Goal: Task Accomplishment & Management: Manage account settings

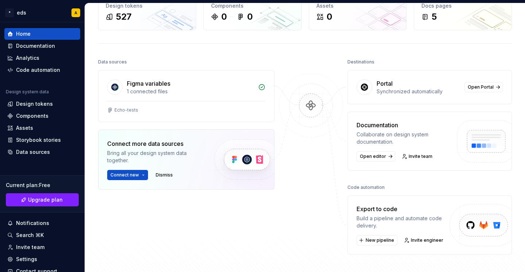
scroll to position [47, 0]
click at [139, 178] on button "Connect new" at bounding box center [127, 175] width 41 height 10
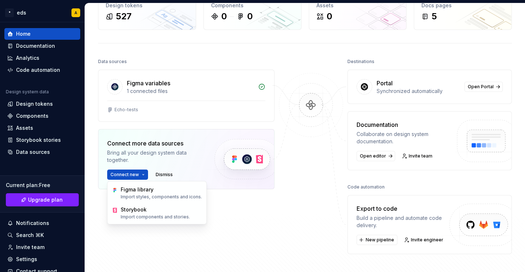
click at [98, 171] on div "Home Design tokens 527 Components 0 0 Assets 0 Docs pages 5 Data sources Figma …" at bounding box center [305, 126] width 440 height 340
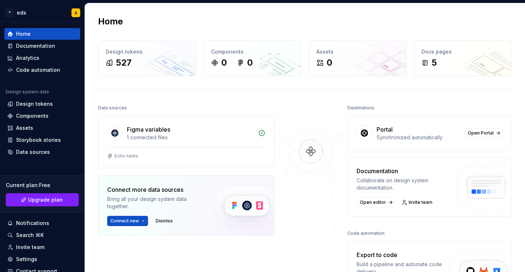
scroll to position [0, 0]
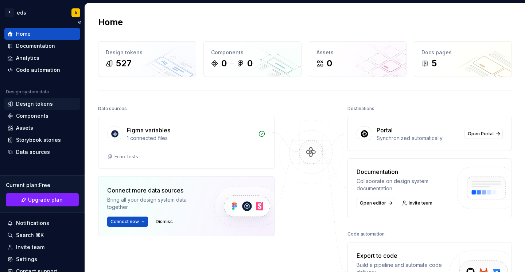
click at [32, 107] on div "Design tokens" at bounding box center [34, 103] width 37 height 7
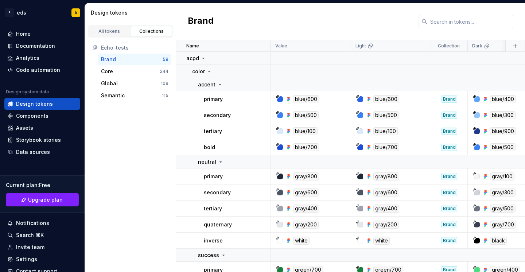
drag, startPoint x: 124, startPoint y: 114, endPoint x: 110, endPoint y: 62, distance: 53.6
click at [110, 62] on div "All tokens Collections Echo-tests Brand 59 Core 244 Global 109 Semantic 115" at bounding box center [130, 147] width 91 height 250
click at [107, 32] on div "All tokens" at bounding box center [109, 31] width 36 height 6
click at [111, 31] on div "All tokens" at bounding box center [109, 31] width 36 height 6
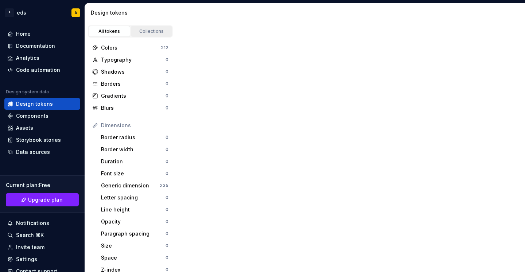
click at [139, 31] on div "Collections" at bounding box center [151, 31] width 36 height 6
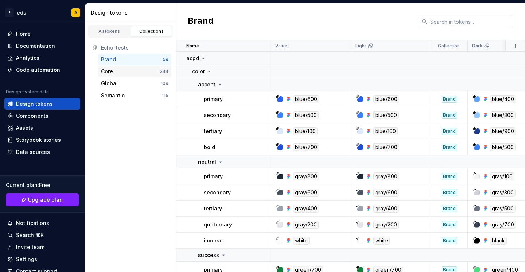
click at [112, 71] on div "Core" at bounding box center [107, 71] width 12 height 7
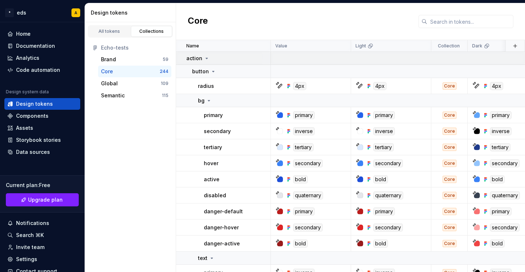
click at [199, 58] on p "action" at bounding box center [194, 58] width 16 height 7
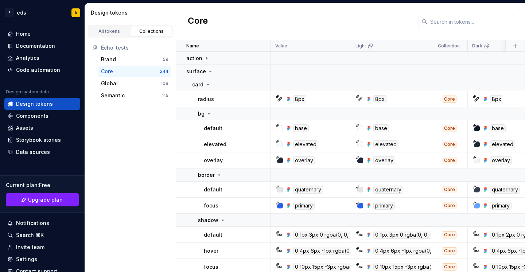
click at [164, 72] on div "244" at bounding box center [164, 72] width 9 height 6
click at [109, 69] on div "Core" at bounding box center [107, 71] width 12 height 7
click at [210, 71] on icon at bounding box center [211, 71] width 2 height 1
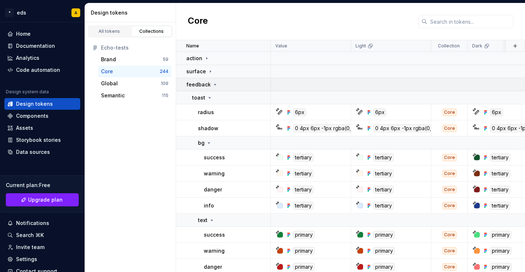
click at [213, 83] on icon at bounding box center [215, 85] width 6 height 6
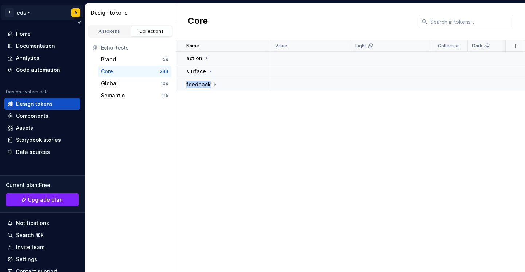
click at [28, 12] on html "* eds A Home Documentation Analytics Code automation Design system data Design …" at bounding box center [262, 136] width 525 height 272
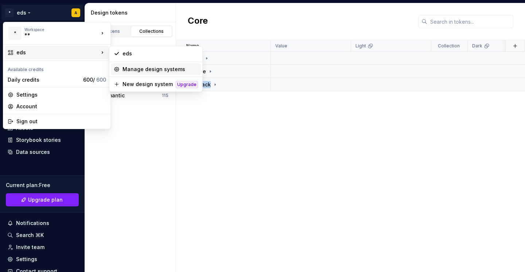
click at [127, 64] on div "Manage design systems" at bounding box center [156, 69] width 90 height 12
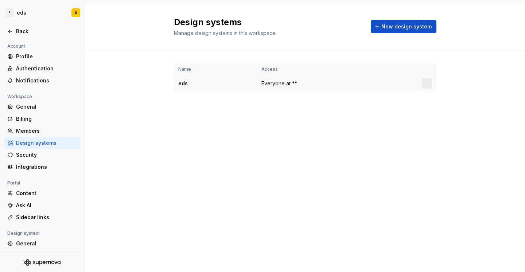
click at [210, 85] on div "eds" at bounding box center [215, 83] width 74 height 7
click at [427, 86] on div at bounding box center [427, 83] width 10 height 10
click at [427, 84] on div at bounding box center [427, 83] width 10 height 10
click at [185, 83] on div "eds" at bounding box center [215, 83] width 74 height 7
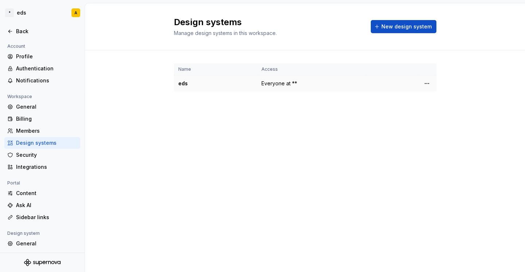
click at [185, 83] on div "eds" at bounding box center [215, 83] width 74 height 7
click at [272, 85] on span "Everyone at **" at bounding box center [279, 83] width 36 height 7
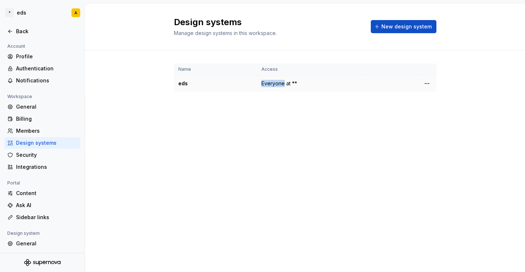
click at [272, 85] on span "Everyone at **" at bounding box center [279, 83] width 36 height 7
click at [27, 108] on div "General" at bounding box center [46, 106] width 61 height 7
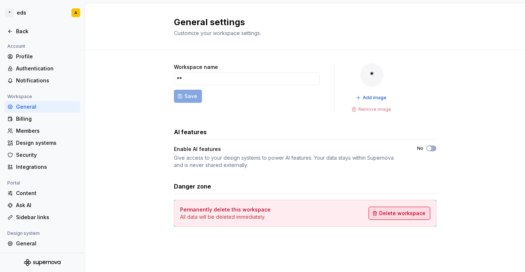
click at [384, 218] on button "Delete workspace" at bounding box center [400, 213] width 62 height 13
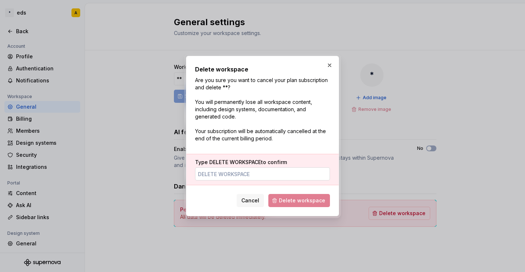
click at [234, 176] on input "Type DELETE WORKSPACE to confirm" at bounding box center [262, 173] width 135 height 13
type input "DELETE WORKSPACE"
click at [288, 199] on span "Delete workspace" at bounding box center [302, 200] width 46 height 7
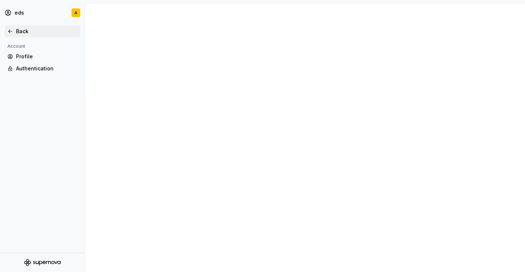
click at [17, 31] on div "Back" at bounding box center [46, 31] width 61 height 7
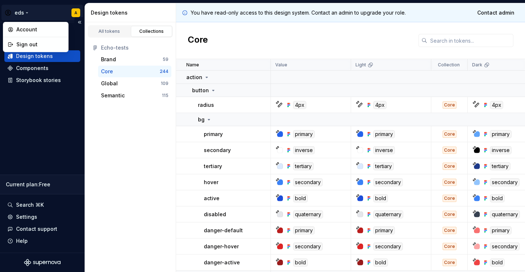
click at [23, 13] on html "eds A Design system data Design tokens Components Storybook stories Current pla…" at bounding box center [262, 136] width 525 height 272
click at [24, 32] on div "Account" at bounding box center [39, 29] width 47 height 7
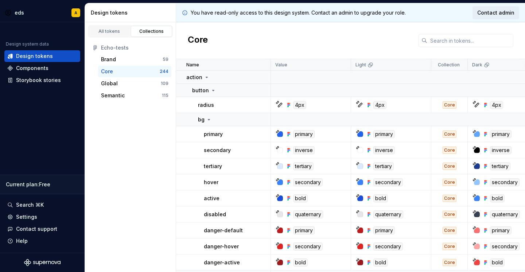
click at [510, 10] on span "Contact admin" at bounding box center [495, 12] width 37 height 7
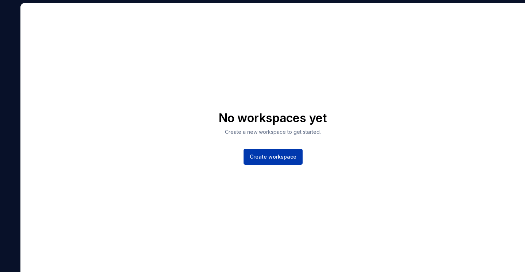
click at [273, 161] on button "Create workspace" at bounding box center [273, 157] width 59 height 16
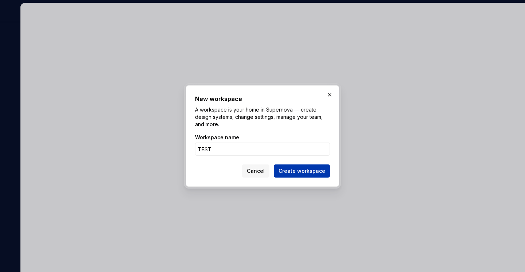
type input "TEST"
click at [291, 168] on span "Create workspace" at bounding box center [302, 170] width 47 height 7
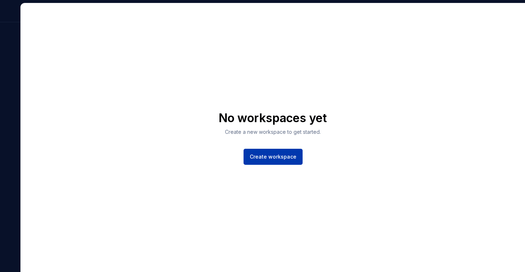
click at [281, 157] on span "Create workspace" at bounding box center [273, 156] width 47 height 7
